Goal: Task Accomplishment & Management: Manage account settings

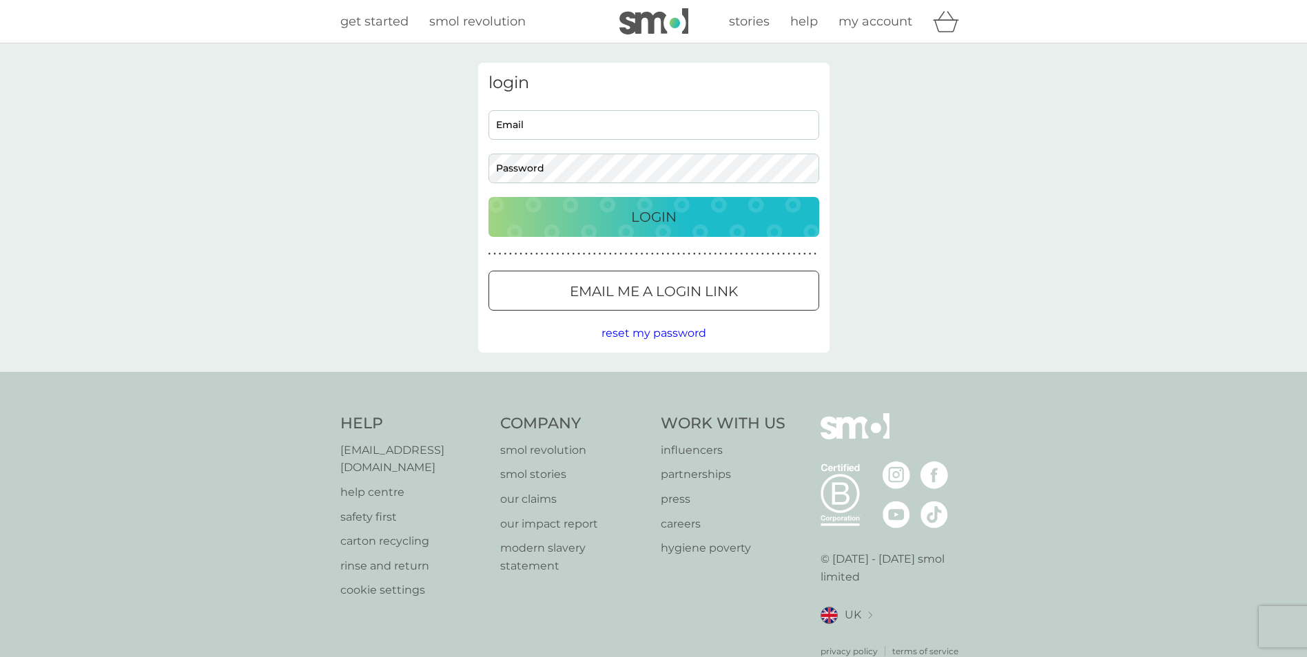
type input "xxlaura77@hotmail.com"
click at [613, 217] on div "Login" at bounding box center [653, 217] width 303 height 22
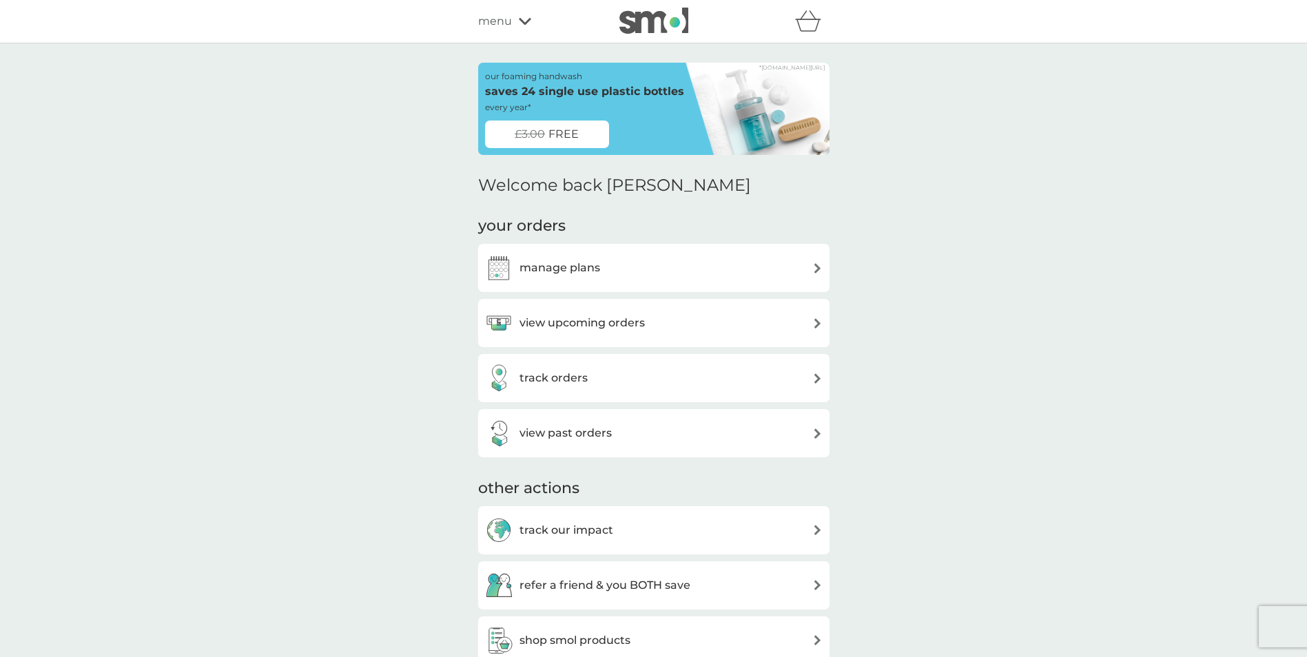
click at [819, 320] on img at bounding box center [817, 323] width 10 height 10
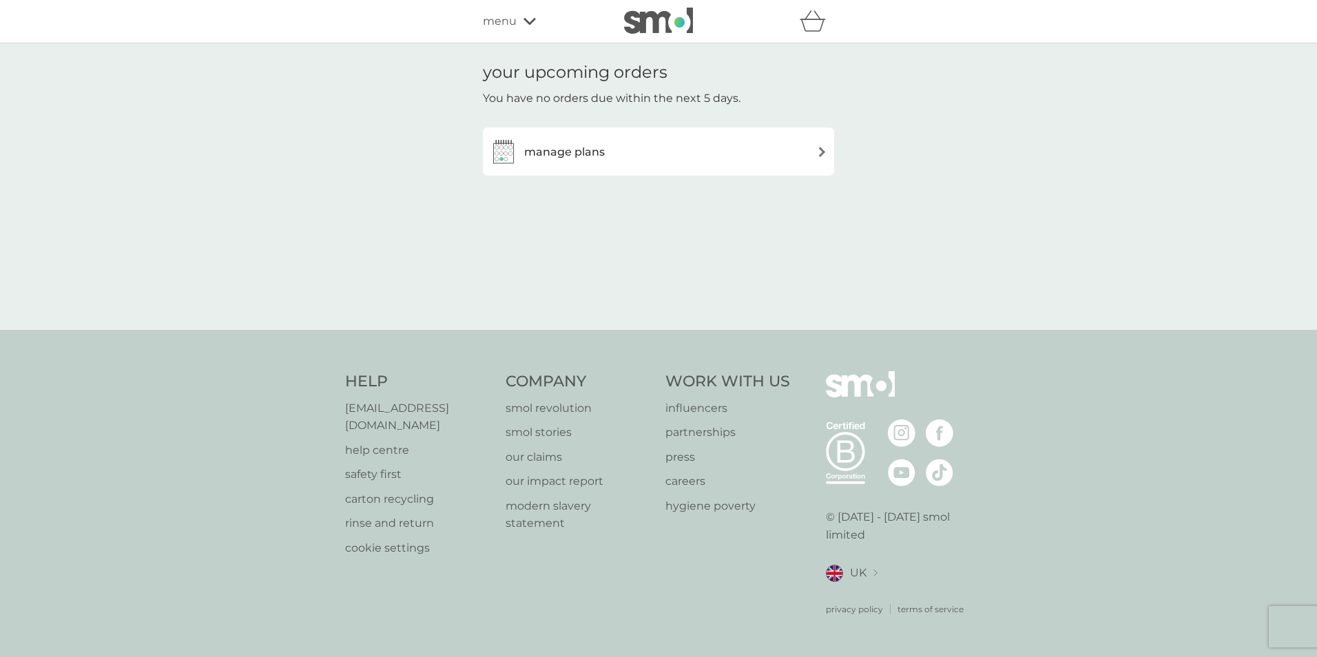
click at [819, 147] on img at bounding box center [822, 152] width 10 height 10
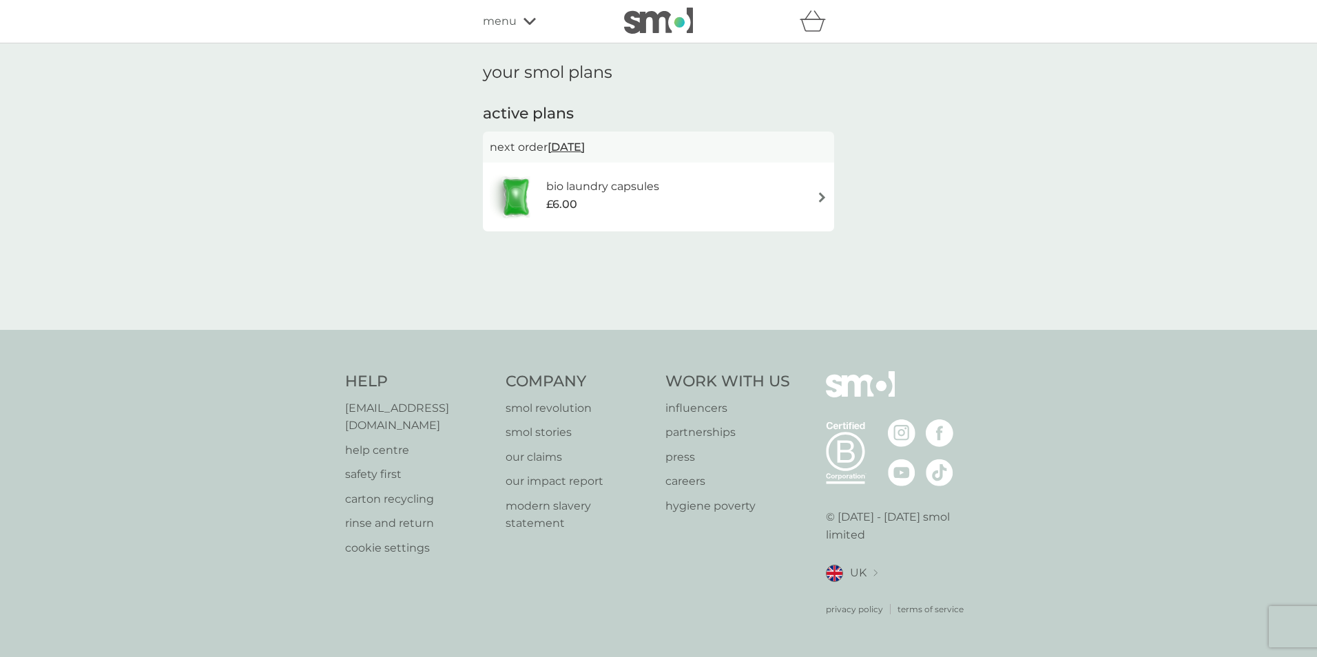
click at [571, 147] on span "[DATE]" at bounding box center [566, 147] width 37 height 27
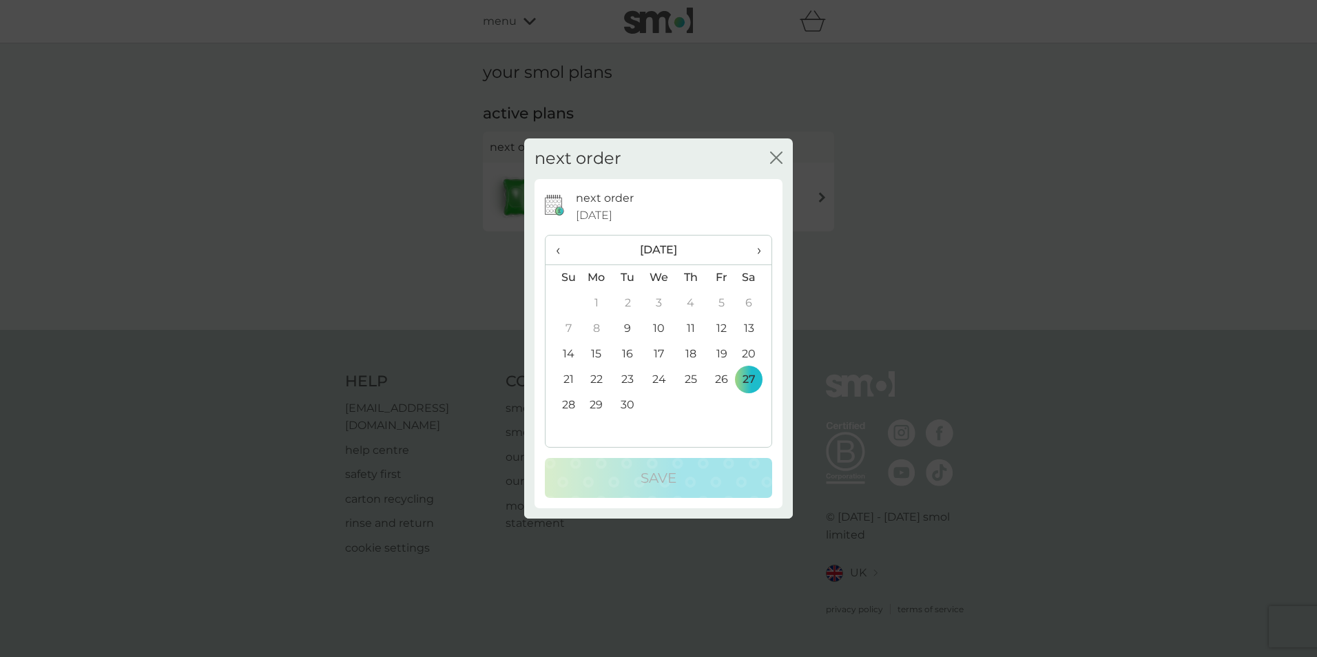
click at [774, 159] on icon "close" at bounding box center [774, 157] width 6 height 11
